Goal: Find specific page/section: Find specific page/section

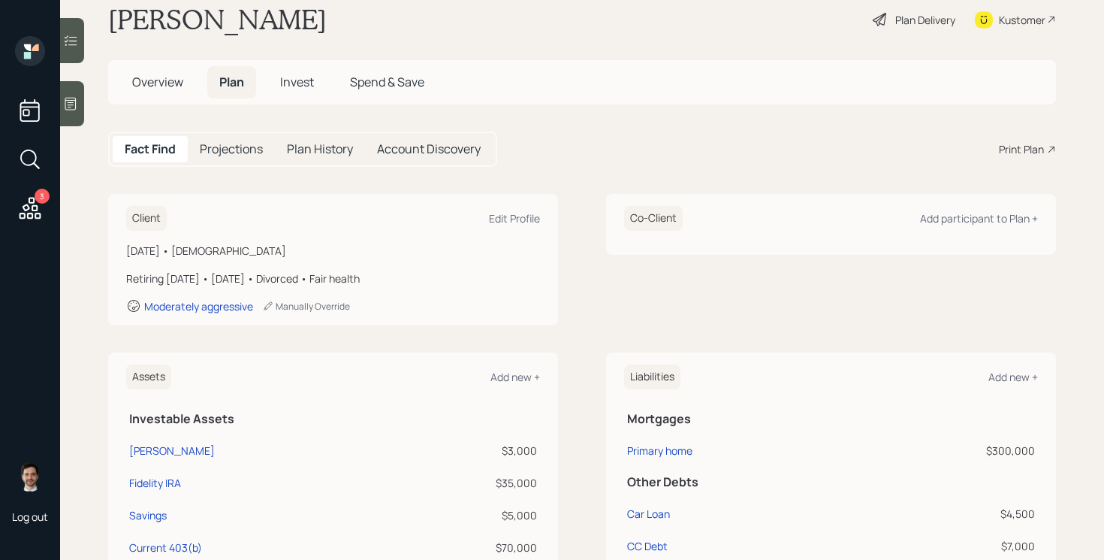
scroll to position [32, 0]
click at [913, 29] on div "Plan Delivery" at bounding box center [926, 22] width 60 height 16
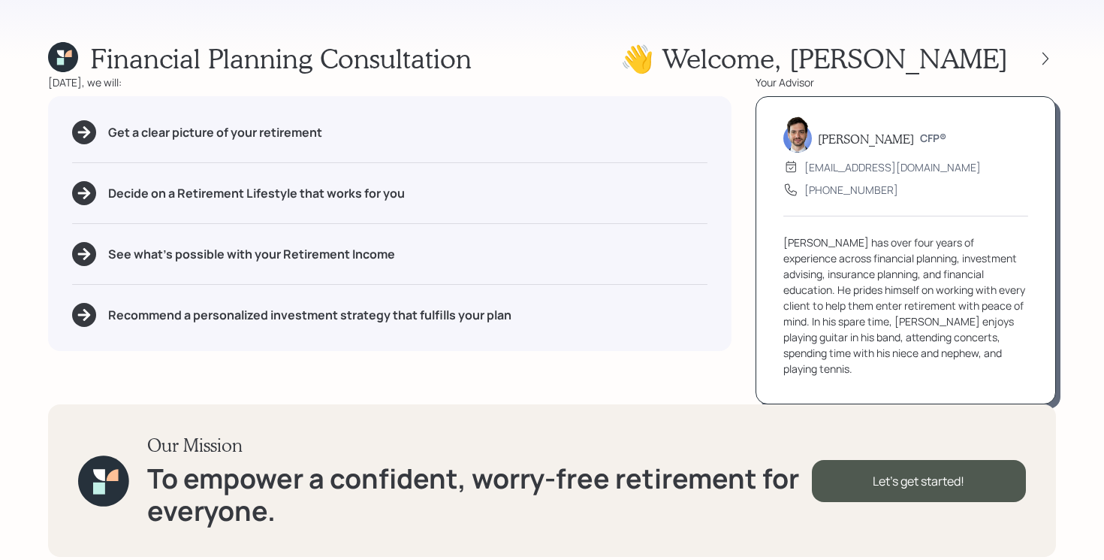
click at [1036, 63] on div at bounding box center [1032, 58] width 48 height 21
click at [1039, 62] on icon at bounding box center [1045, 58] width 15 height 15
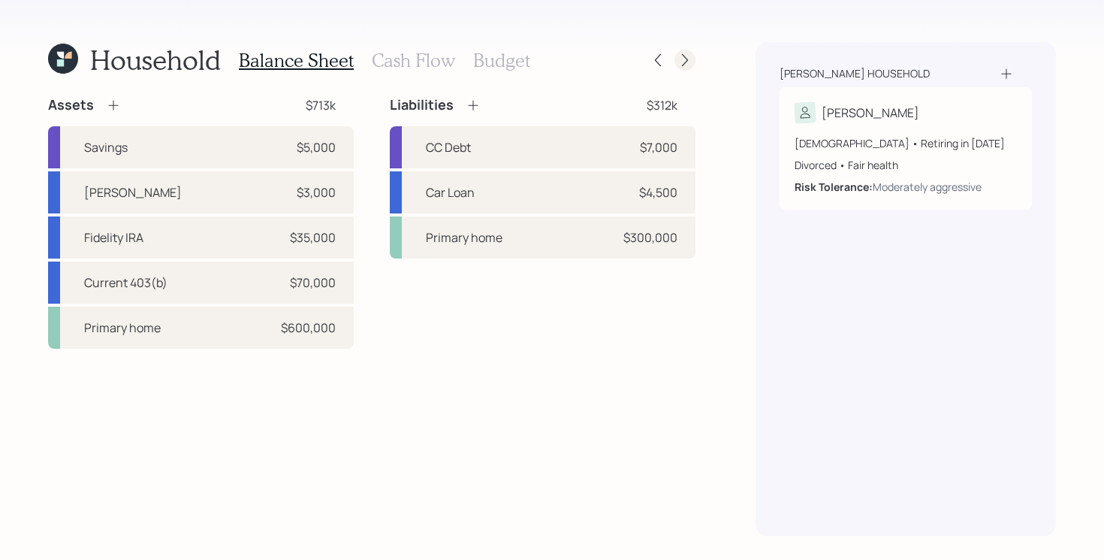
click at [678, 56] on icon at bounding box center [685, 60] width 15 height 15
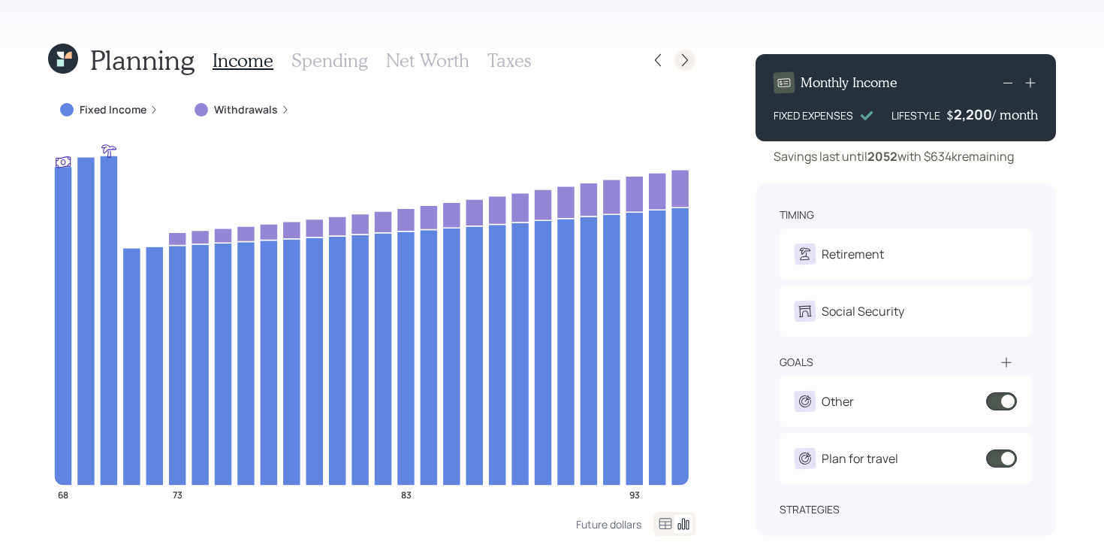
click at [683, 57] on icon at bounding box center [685, 60] width 15 height 15
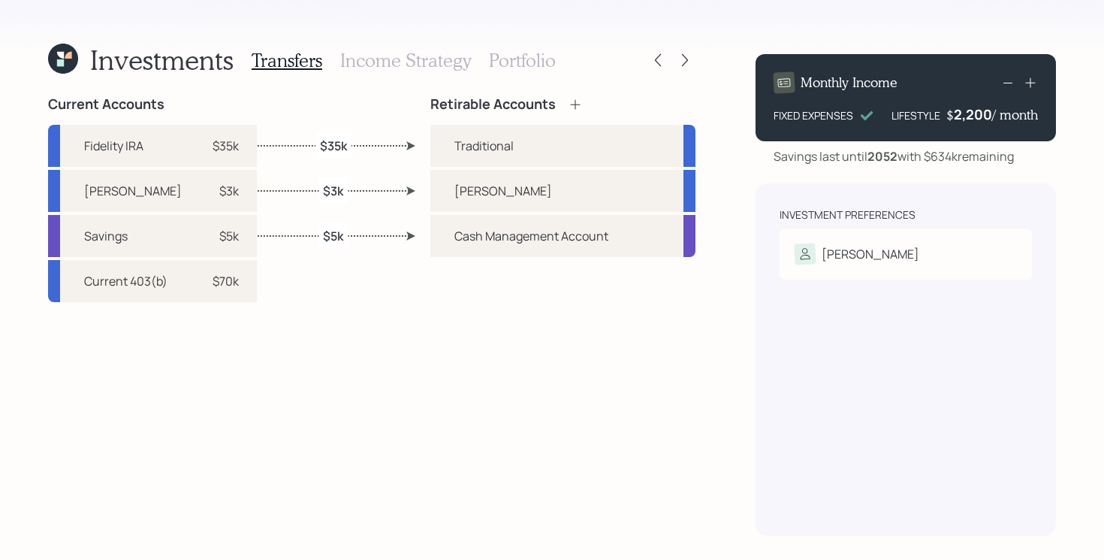
click at [683, 57] on icon at bounding box center [685, 60] width 15 height 15
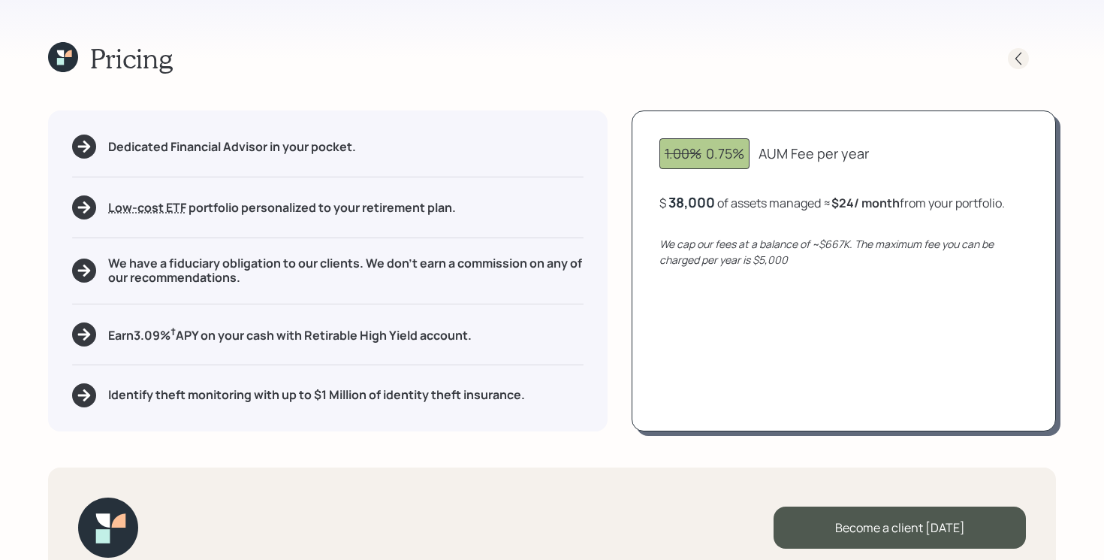
click at [1025, 59] on icon at bounding box center [1018, 58] width 15 height 15
